Goal: Task Accomplishment & Management: Use online tool/utility

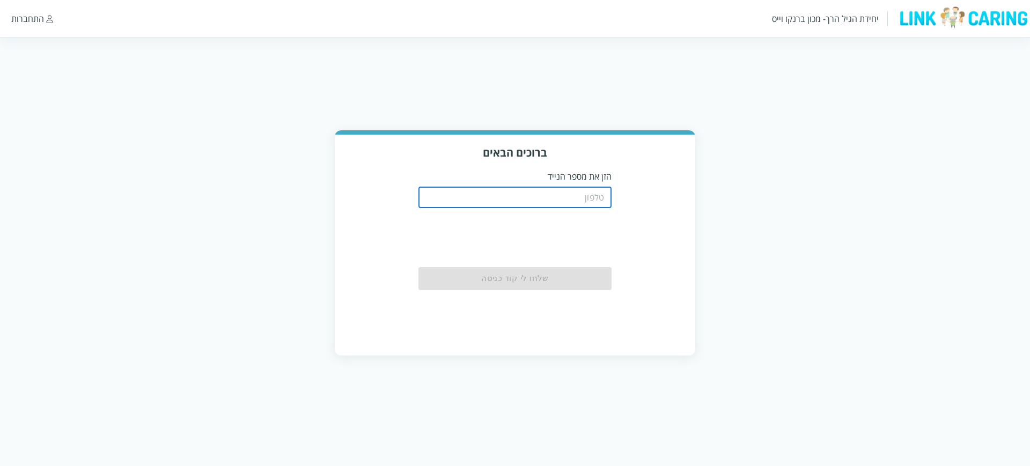
click at [500, 193] on input "tel" at bounding box center [515, 197] width 193 height 21
type input "0544499999"
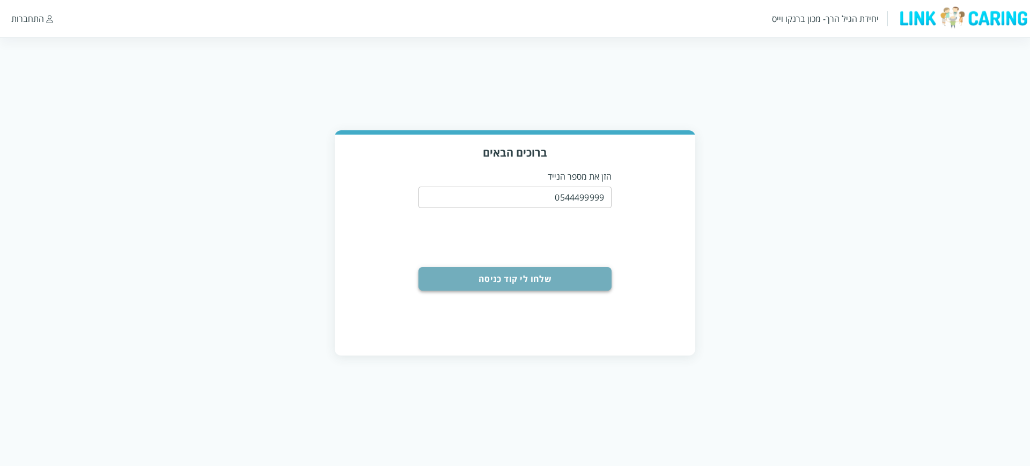
click at [538, 280] on button "שלחו לי קוד כניסה" at bounding box center [515, 279] width 193 height 24
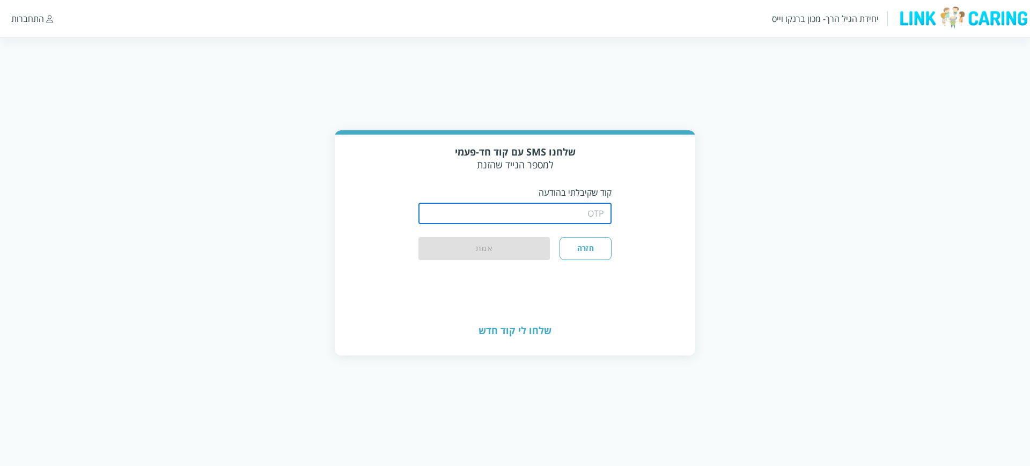
click at [557, 217] on input "string" at bounding box center [515, 213] width 193 height 21
type input "1234"
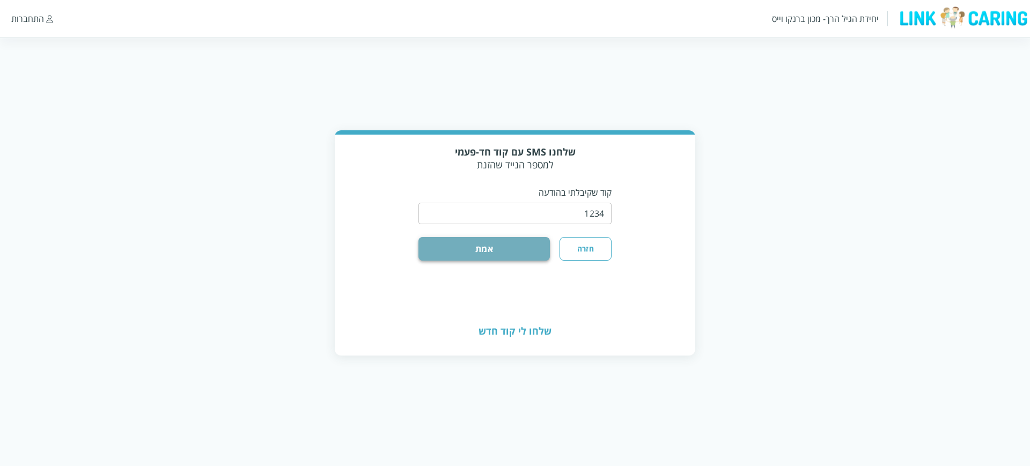
click at [476, 247] on button "אמת" at bounding box center [484, 249] width 131 height 24
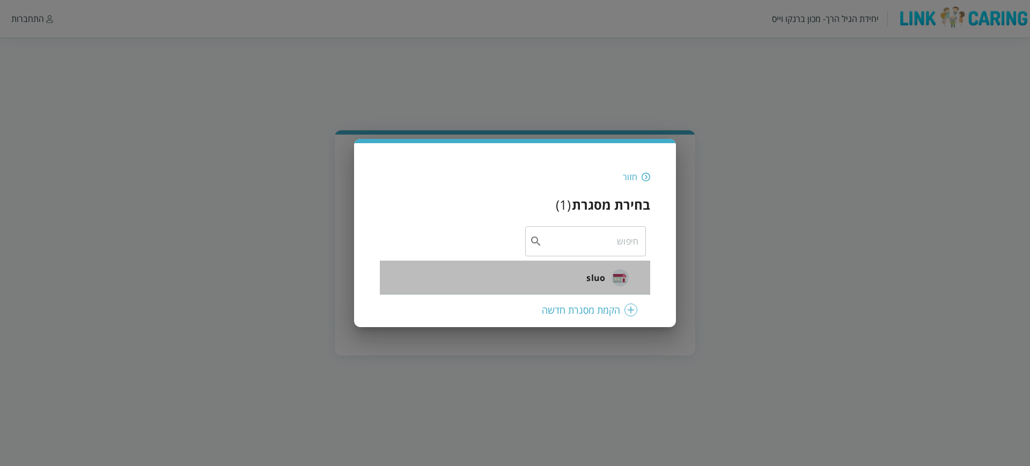
click at [610, 269] on div "sluo" at bounding box center [608, 278] width 42 height 42
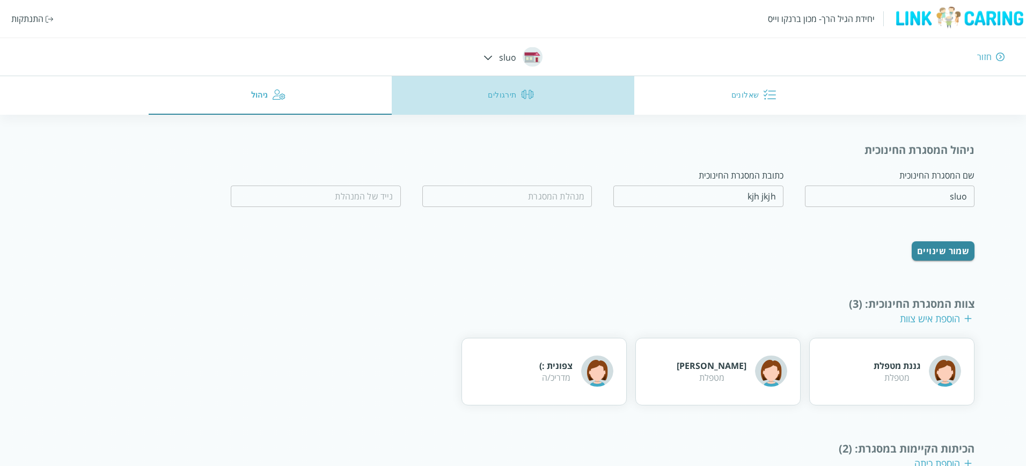
click at [495, 99] on button "תירגולים" at bounding box center [513, 95] width 243 height 39
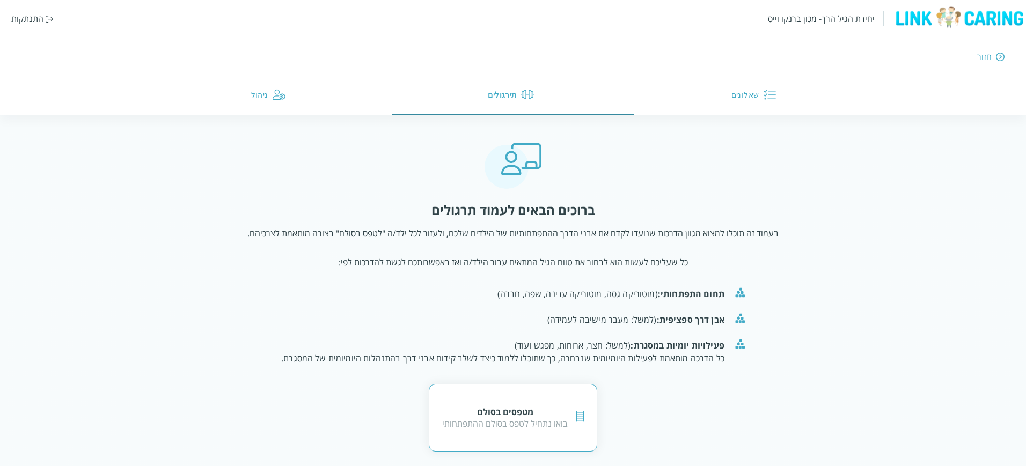
click at [495, 407] on div "מטפסים בסולם" at bounding box center [505, 412] width 126 height 12
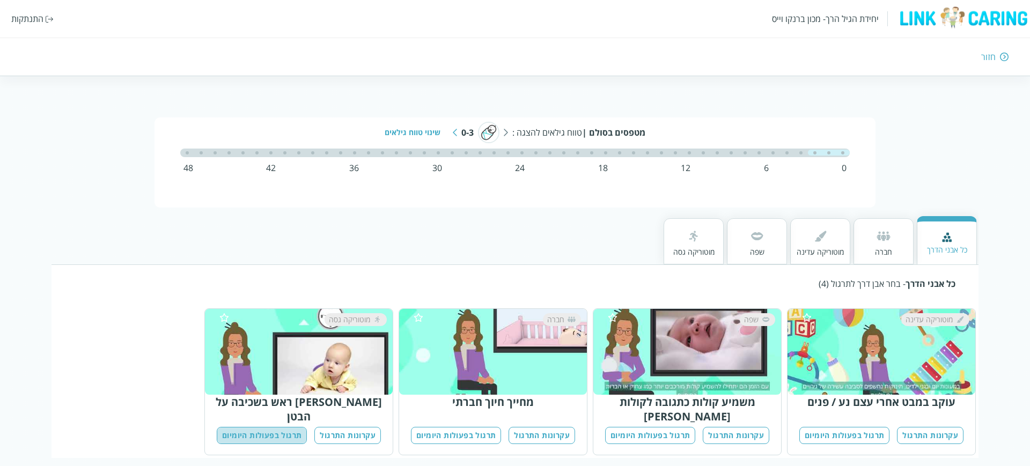
click at [284, 427] on button "תרגול בפעולות היומיום" at bounding box center [262, 436] width 90 height 18
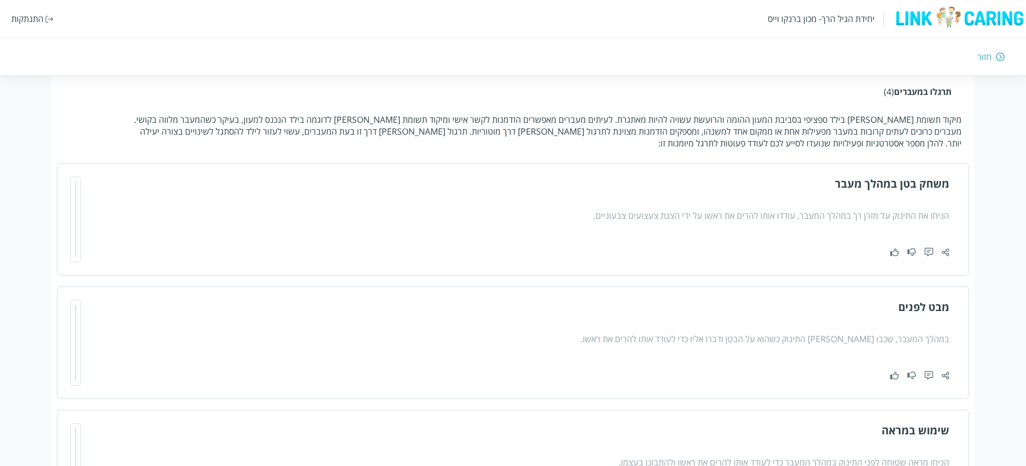
scroll to position [284, 0]
click at [947, 252] on img at bounding box center [946, 251] width 8 height 9
